Goal: Find specific page/section: Find specific page/section

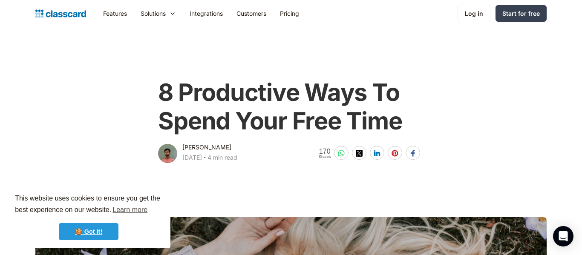
click at [66, 240] on link "🍪 Got it!" at bounding box center [89, 231] width 60 height 17
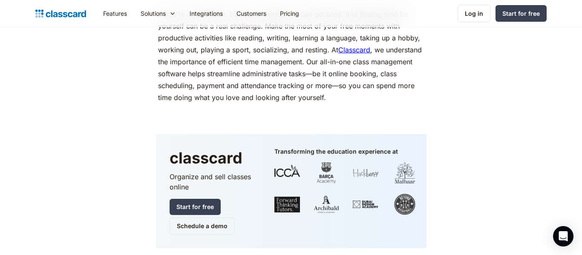
scroll to position [3452, 0]
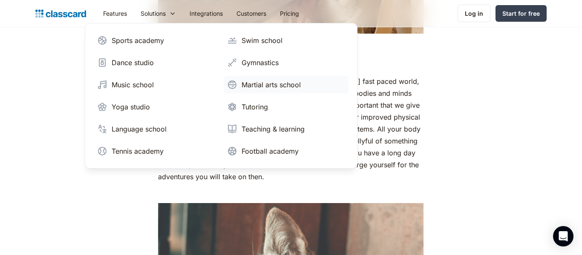
click at [254, 85] on div "Martial arts school" at bounding box center [271, 85] width 59 height 10
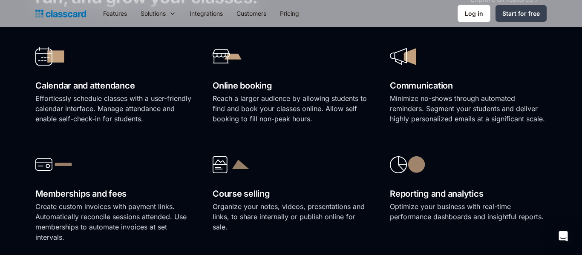
scroll to position [655, 0]
